Goal: Check status: Check status

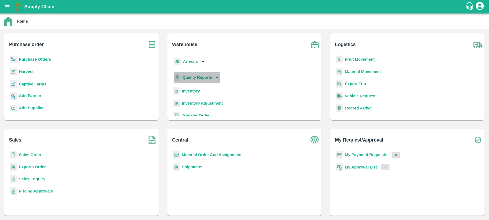
click at [201, 77] on b "Quality Reports" at bounding box center [197, 77] width 30 height 4
click at [189, 99] on span "Purchase Order" at bounding box center [201, 102] width 28 height 6
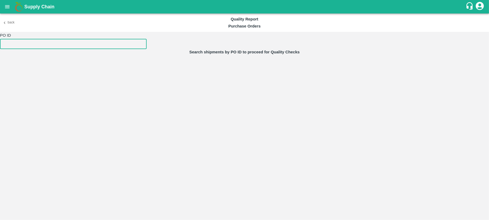
click at [71, 46] on input "number" at bounding box center [73, 44] width 147 height 10
paste input "177217"
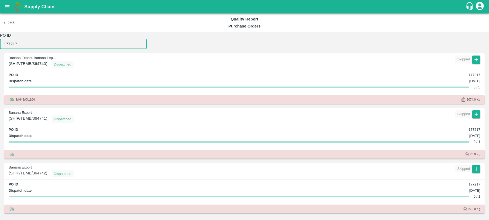
click at [16, 44] on input "177217" at bounding box center [73, 44] width 147 height 10
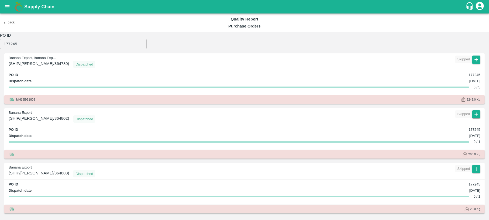
click at [245, 48] on form "PO ID 177245 ​" at bounding box center [244, 40] width 489 height 17
click at [83, 44] on input "177245" at bounding box center [73, 44] width 147 height 10
click at [78, 45] on input "177243" at bounding box center [73, 44] width 147 height 10
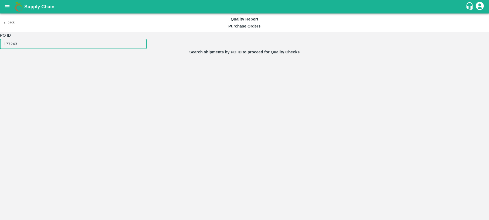
click at [46, 42] on input "177243" at bounding box center [73, 44] width 147 height 10
drag, startPoint x: 24, startPoint y: 45, endPoint x: 0, endPoint y: 44, distance: 24.0
click at [0, 44] on html "Supply Chain Back Quality Report Purchase Orders PO ID 177243 ​ Search shipment…" at bounding box center [244, 110] width 489 height 220
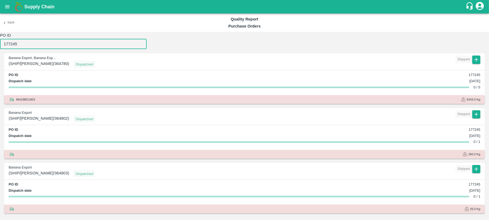
drag, startPoint x: 22, startPoint y: 43, endPoint x: 1, endPoint y: 43, distance: 21.0
click at [1, 43] on input "177245" at bounding box center [73, 44] width 147 height 10
paste input "6956"
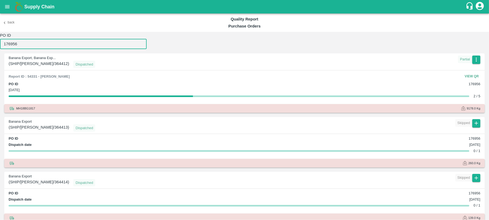
type input "176956"
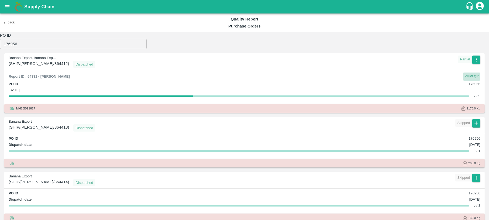
click at [471, 73] on button "View QR" at bounding box center [471, 77] width 17 height 8
